Goal: Use online tool/utility: Utilize a website feature to perform a specific function

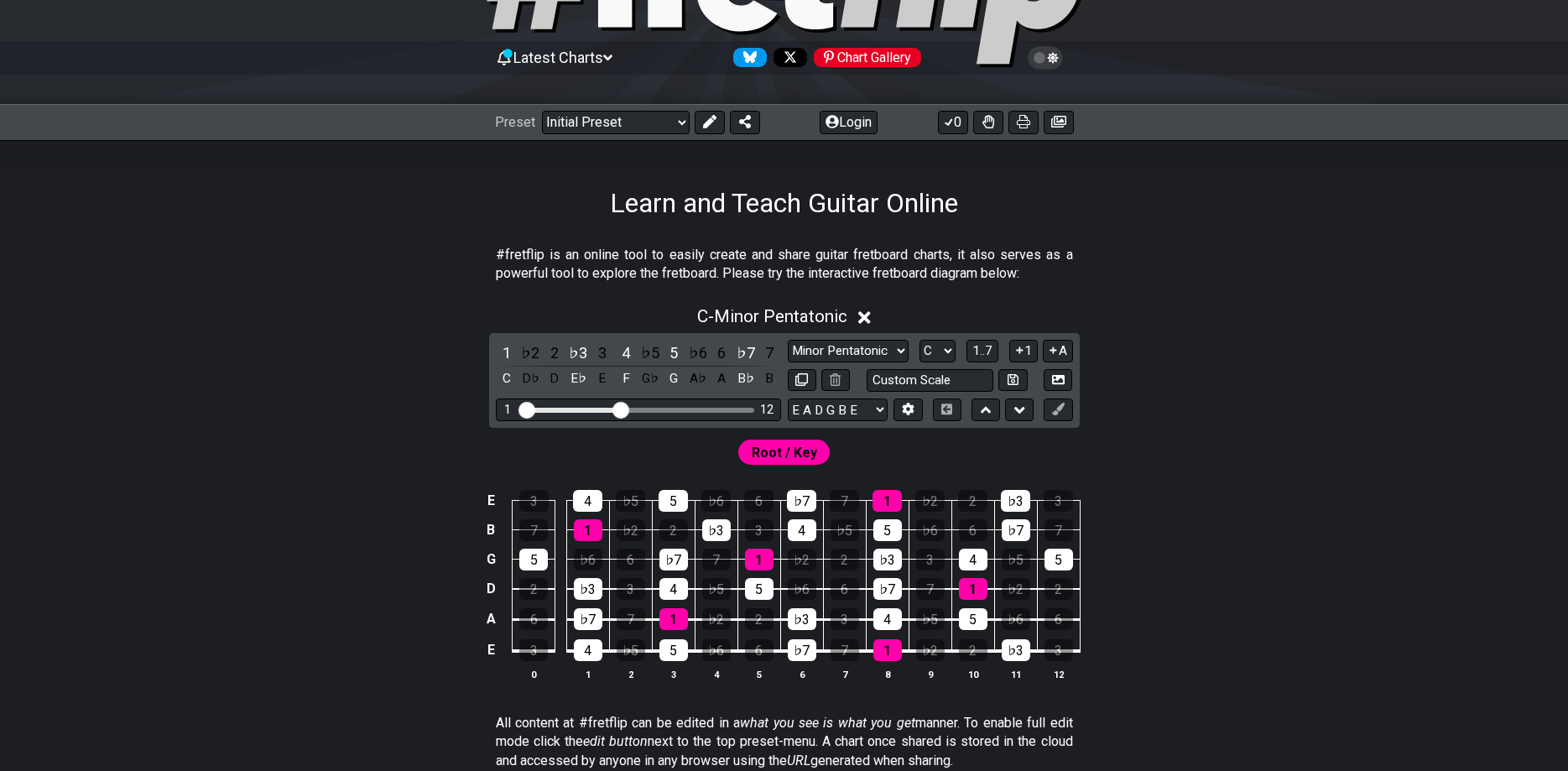
scroll to position [171, 0]
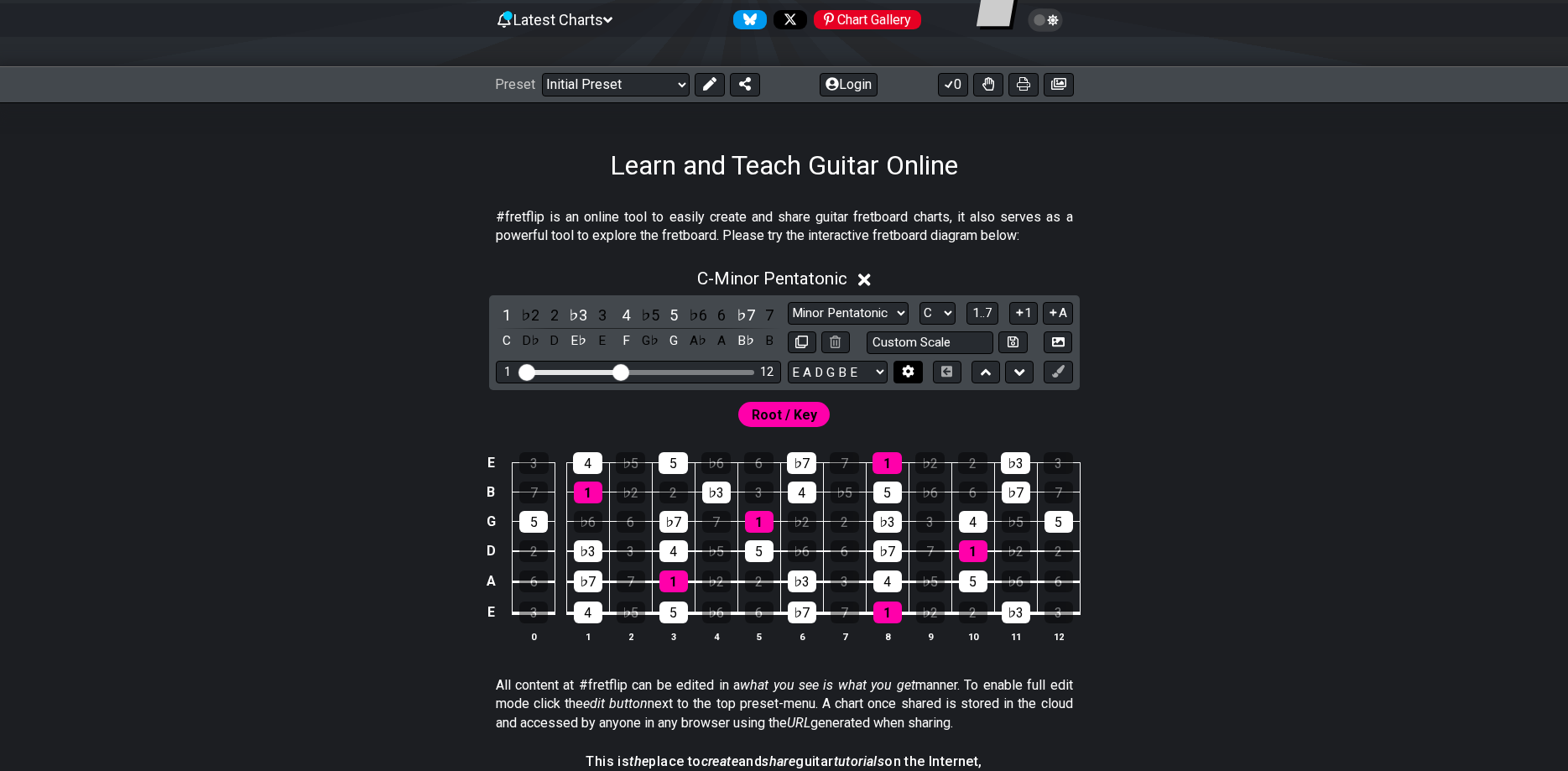
click at [901, 364] on button at bounding box center [908, 372] width 29 height 22
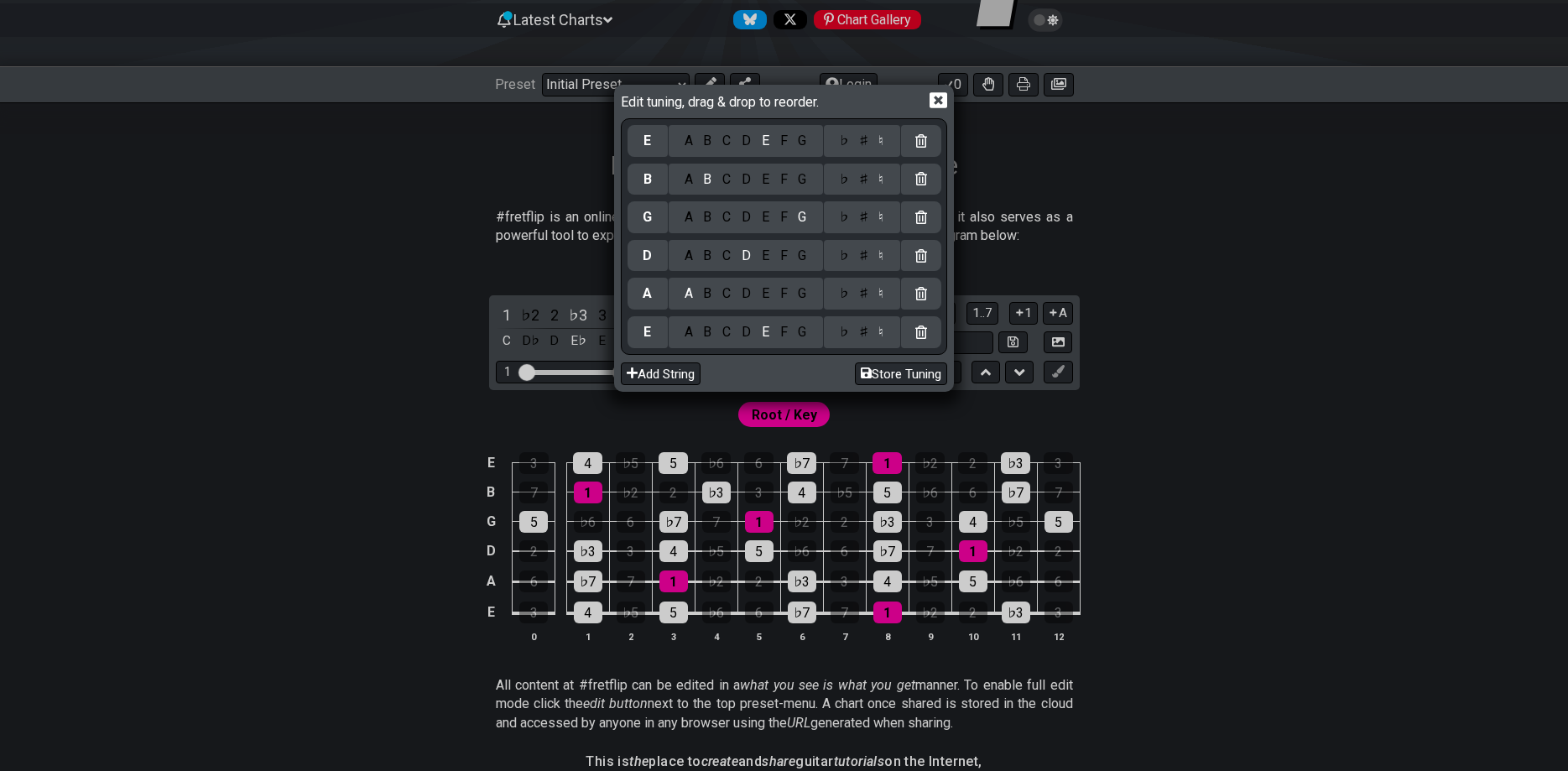
click at [923, 99] on div "Edit tuning, drag & drop to reorder." at bounding box center [784, 103] width 327 height 30
click at [928, 97] on div "Edit tuning, drag & drop to reorder." at bounding box center [784, 103] width 327 height 30
click at [934, 99] on icon at bounding box center [938, 100] width 18 height 18
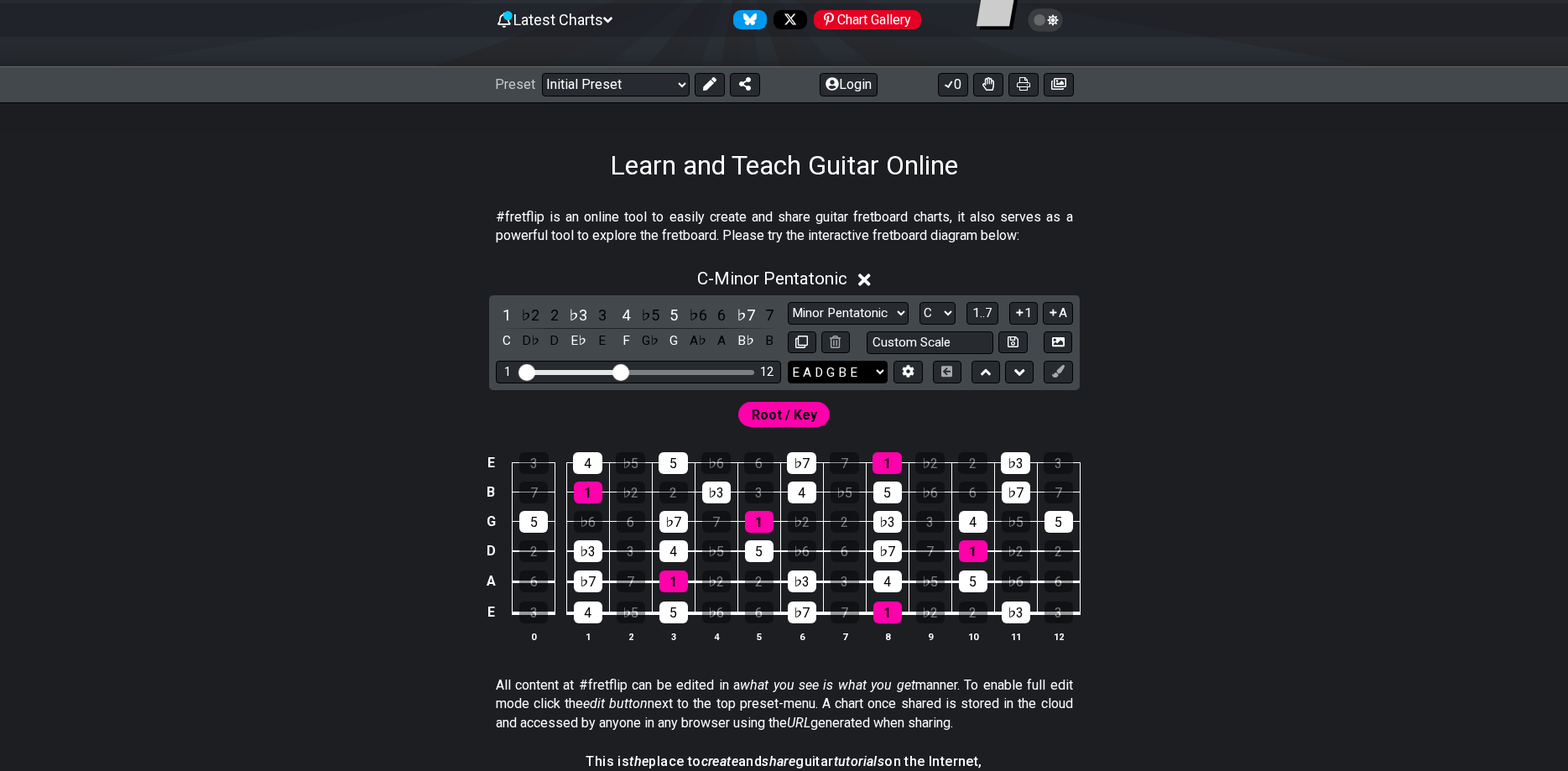
click at [788, 361] on select "E A D G B E E A D G B E E A D G B E B E A D F♯ B A D G C E A D A D G B E E♭ A♭ …" at bounding box center [838, 372] width 100 height 22
select select "C G C F A D"
click option "C G C F A D" at bounding box center [0, 0] width 0 height 0
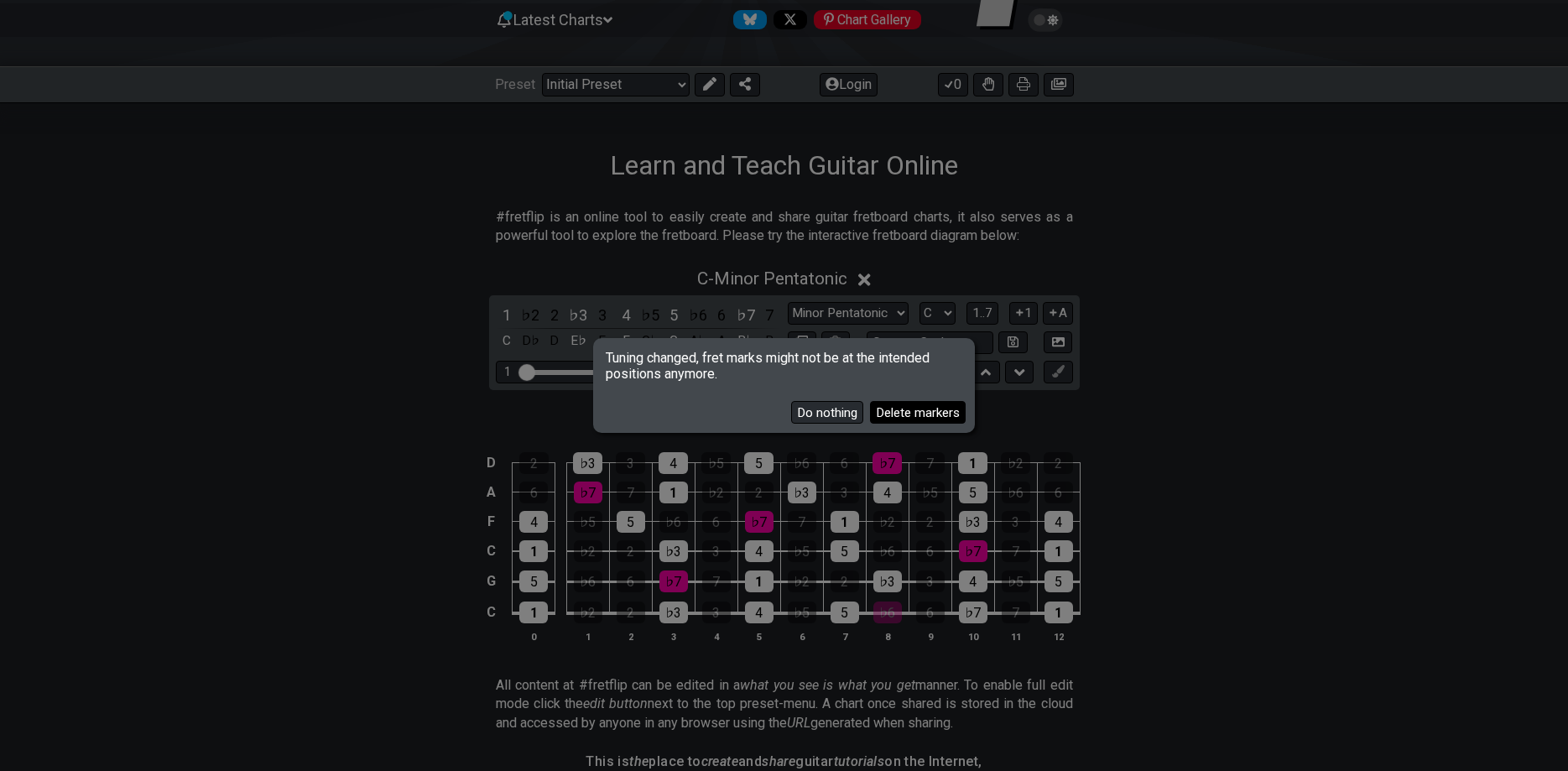
click at [882, 417] on button "Delete markers" at bounding box center [917, 412] width 96 height 22
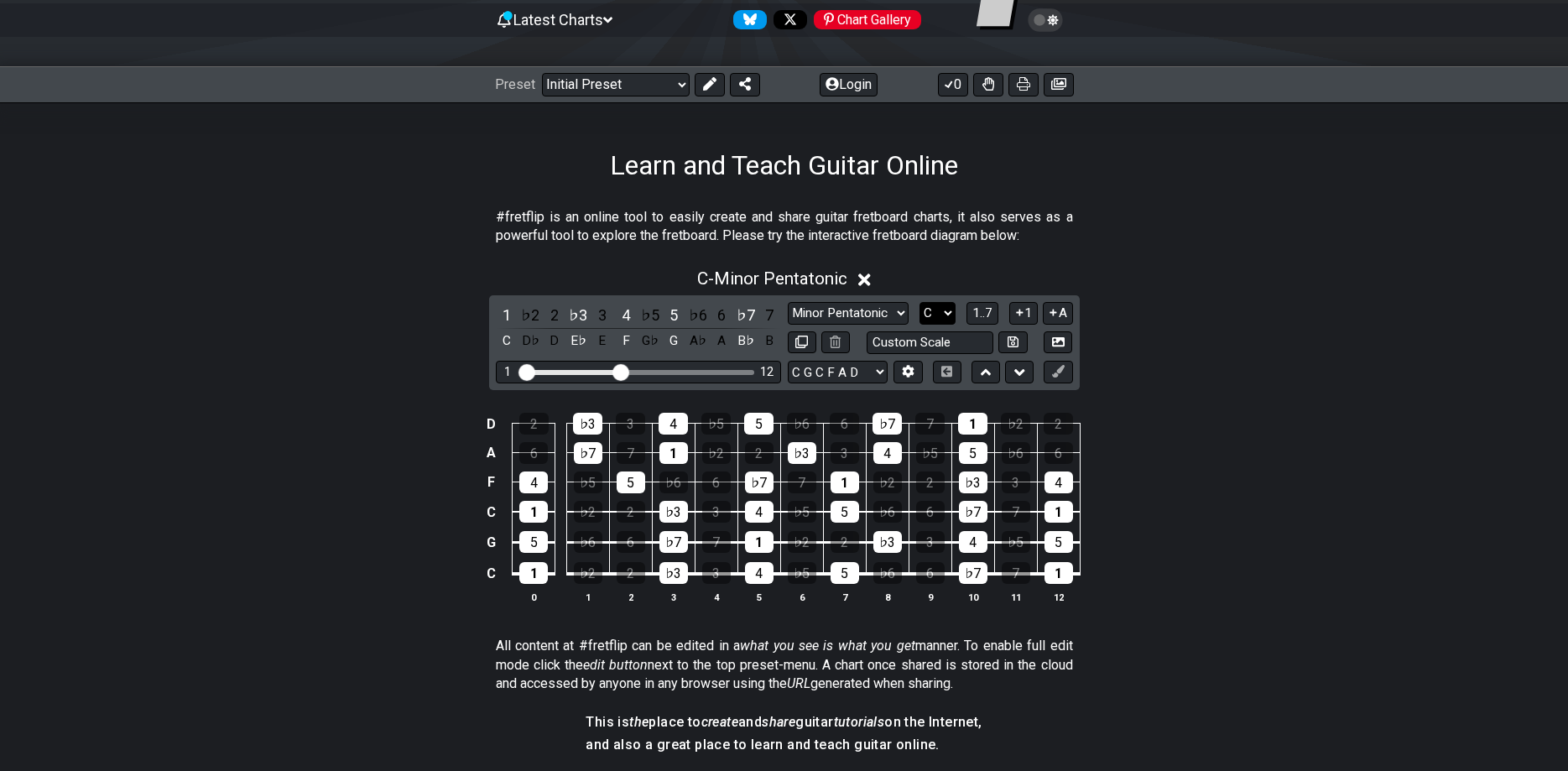
click at [919, 302] on select "A♭ A A♯ B♭ B C C♯ D♭ D D♯ E♭ E F F♯ G♭ G G♯" at bounding box center [937, 313] width 36 height 22
select select "Eb"
click option "E♭" at bounding box center [0, 0] width 0 height 0
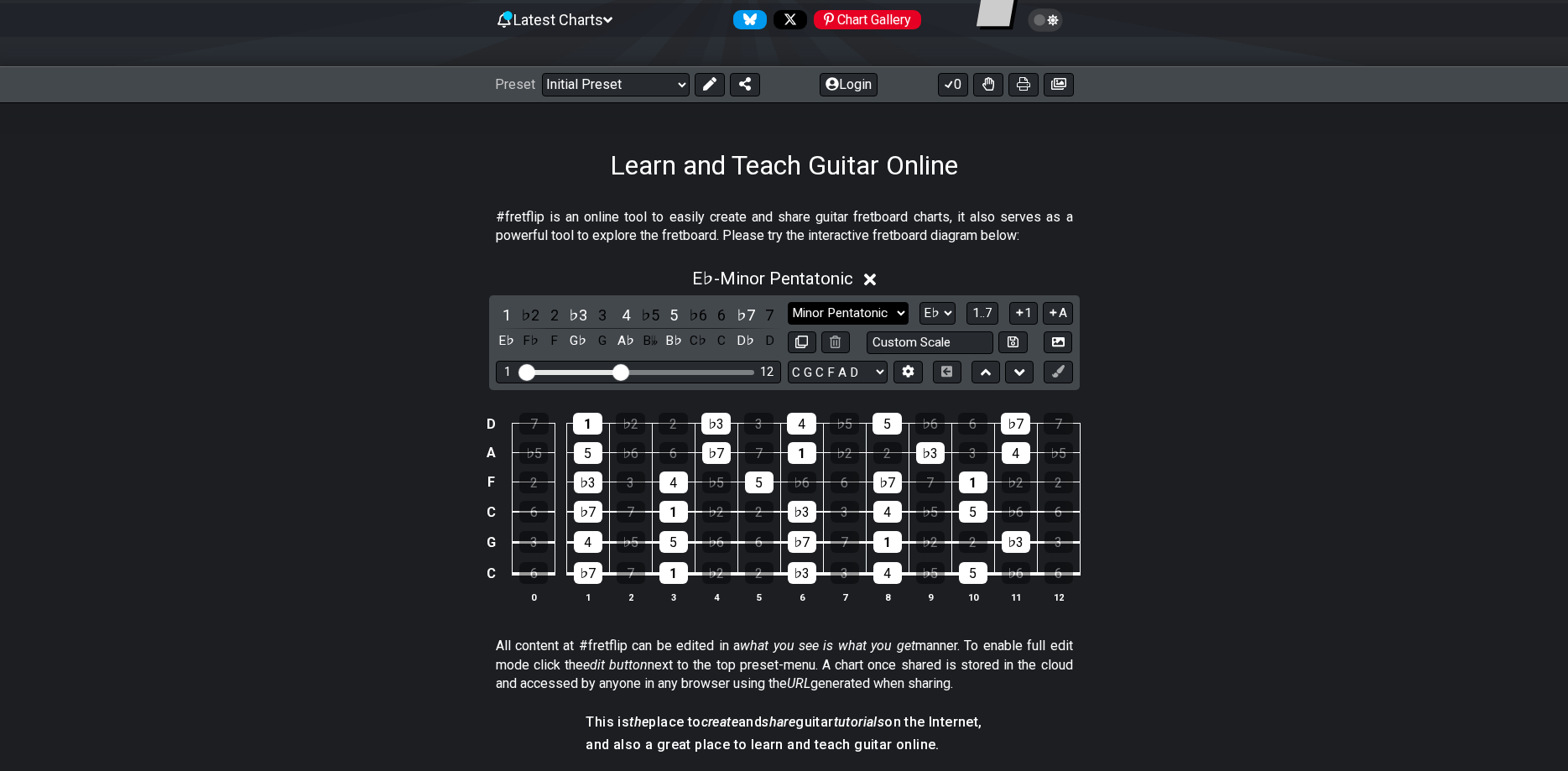
select select "Minor / Aeolian"
click option "Minor / Aeolian" at bounding box center [0, 0] width 0 height 0
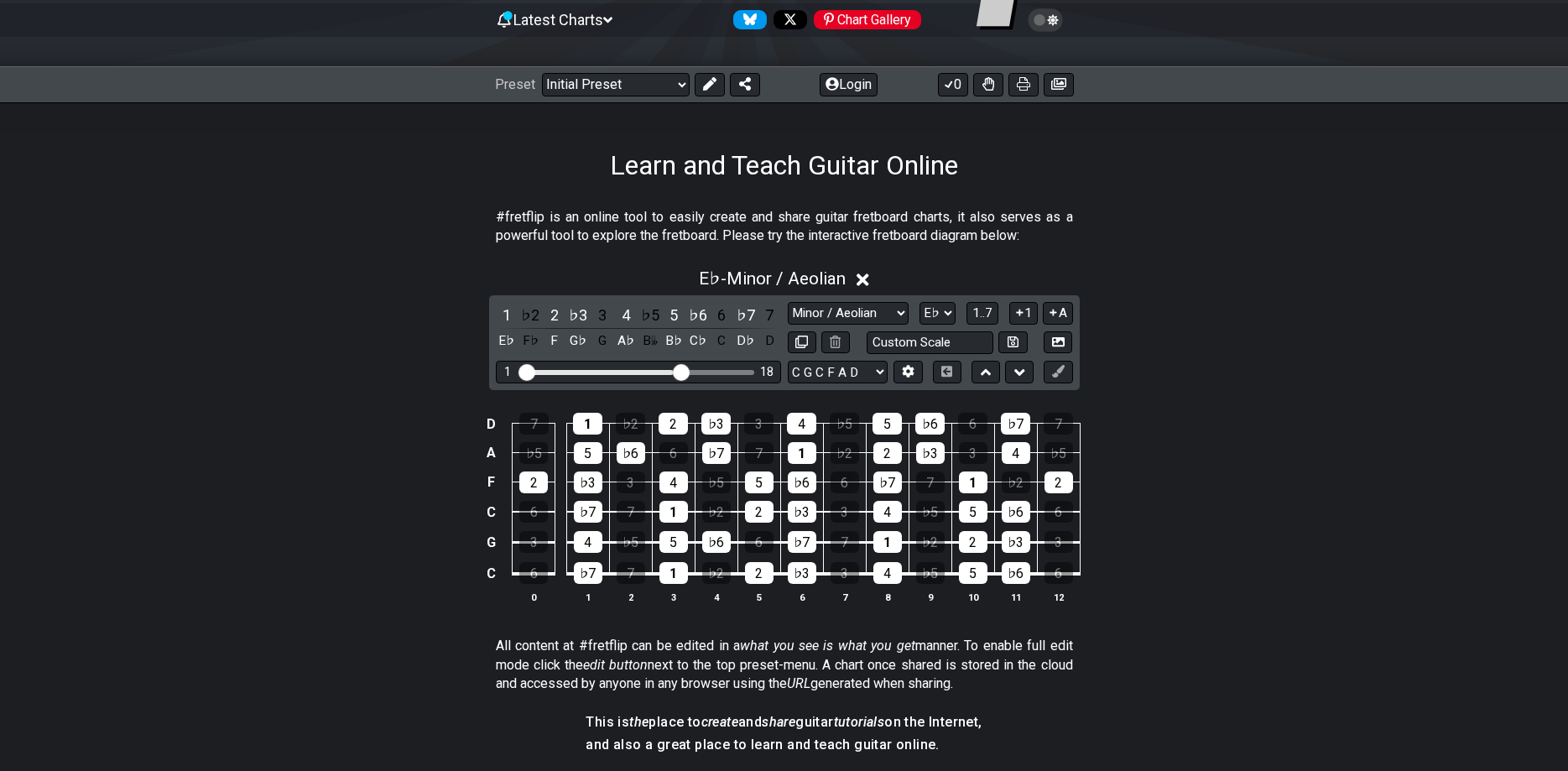
drag, startPoint x: 620, startPoint y: 371, endPoint x: 683, endPoint y: 369, distance: 63.0
click at [679, 371] on input "Visible fret range" at bounding box center [638, 371] width 238 height 0
click at [683, 371] on input "Visible fret range" at bounding box center [638, 371] width 238 height 0
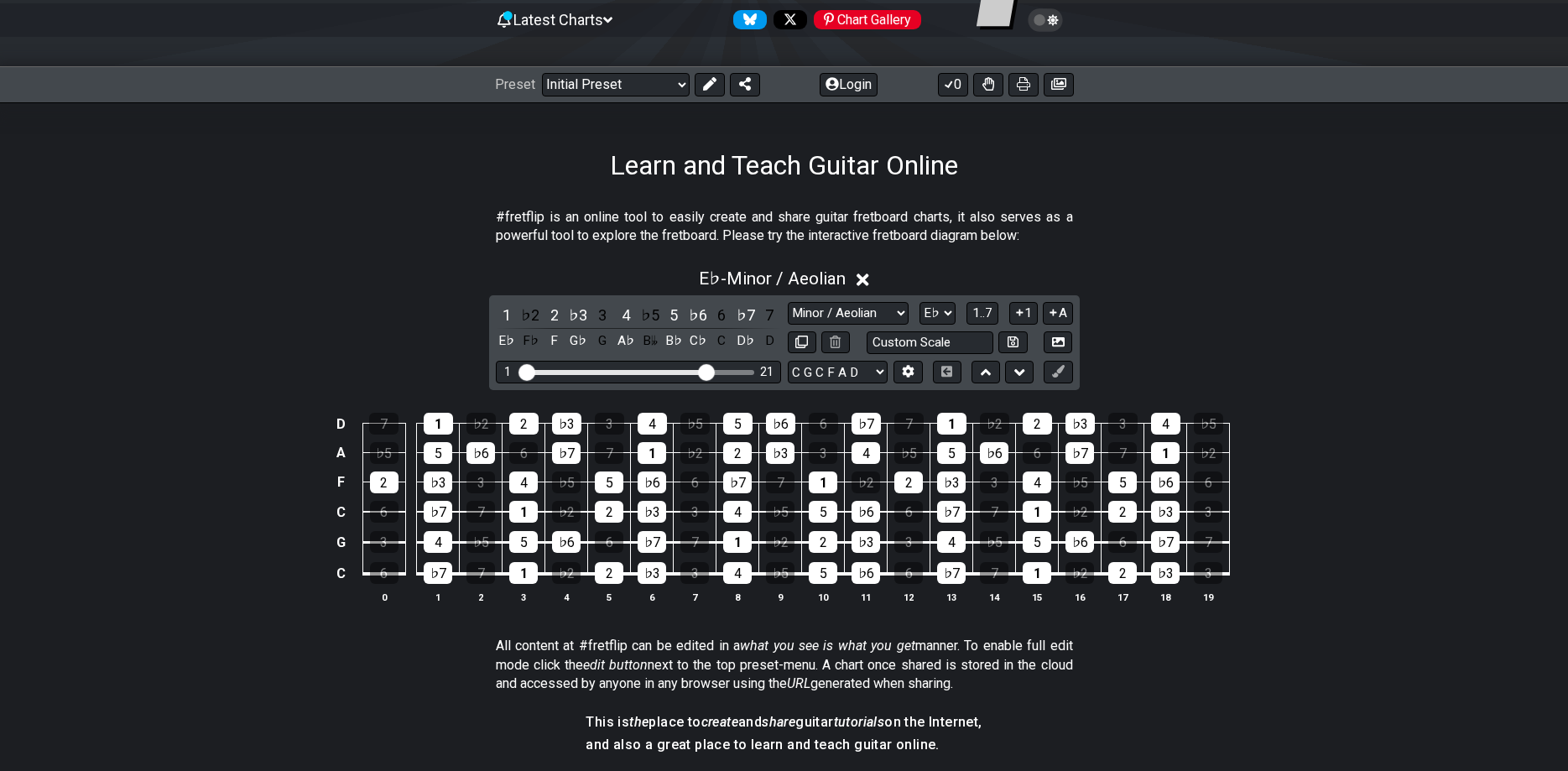
drag, startPoint x: 693, startPoint y: 372, endPoint x: 711, endPoint y: 384, distance: 21.6
click at [711, 371] on input "Visible fret range" at bounding box center [638, 371] width 238 height 0
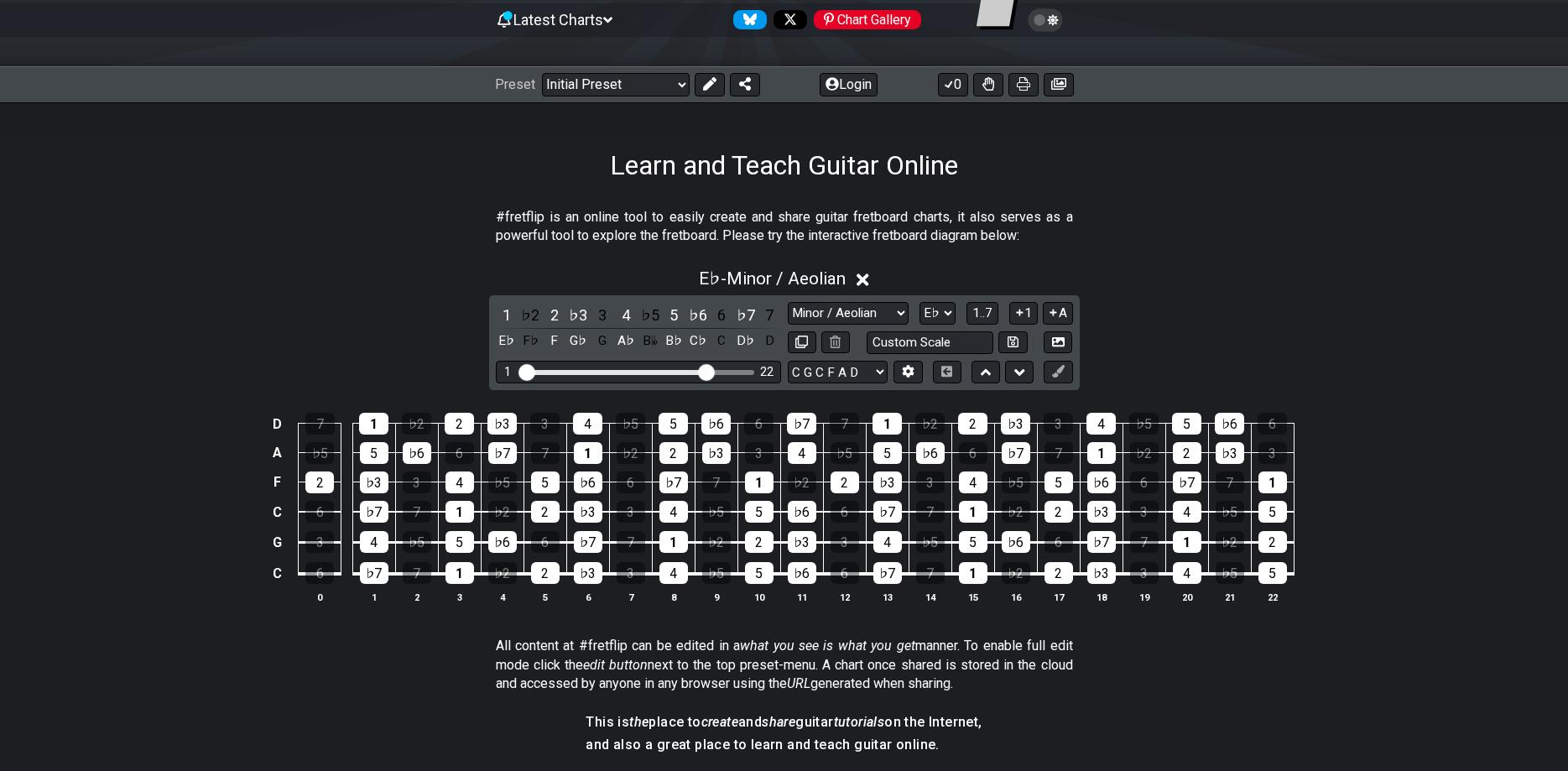
click at [711, 384] on div "1 ♭2 2 ♭3 3 4 ♭5 5 ♭6 6 ♭7 7 E♭ F♭ F G♭ G A♭ B𝄫 B♭ C♭ C D♭ D Minor Pentatonic C…" at bounding box center [784, 343] width 591 height 95
